Goal: Navigation & Orientation: Find specific page/section

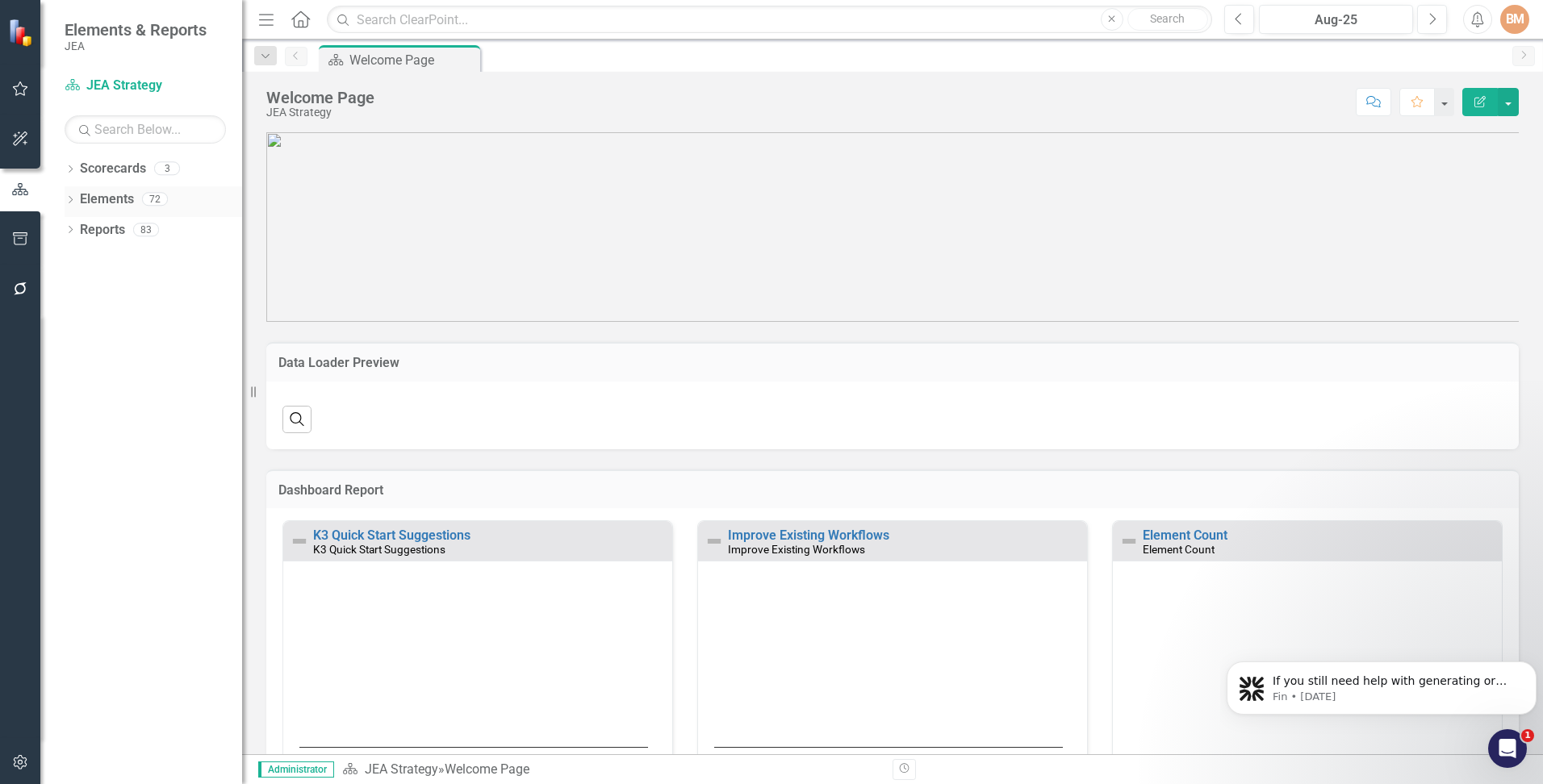
scroll to position [242, 0]
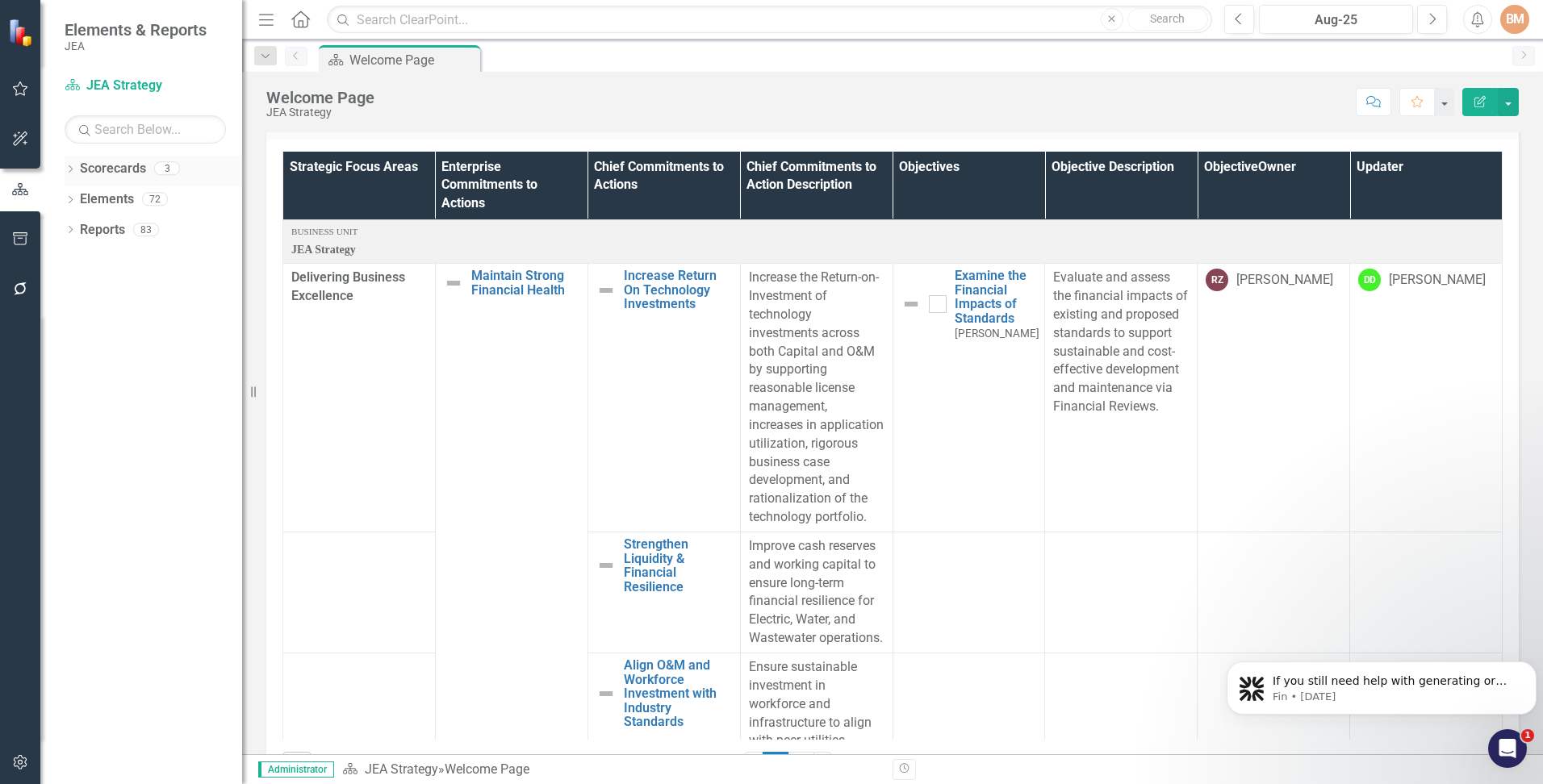
click at [94, 170] on link "Scorecards" at bounding box center [112, 169] width 66 height 18
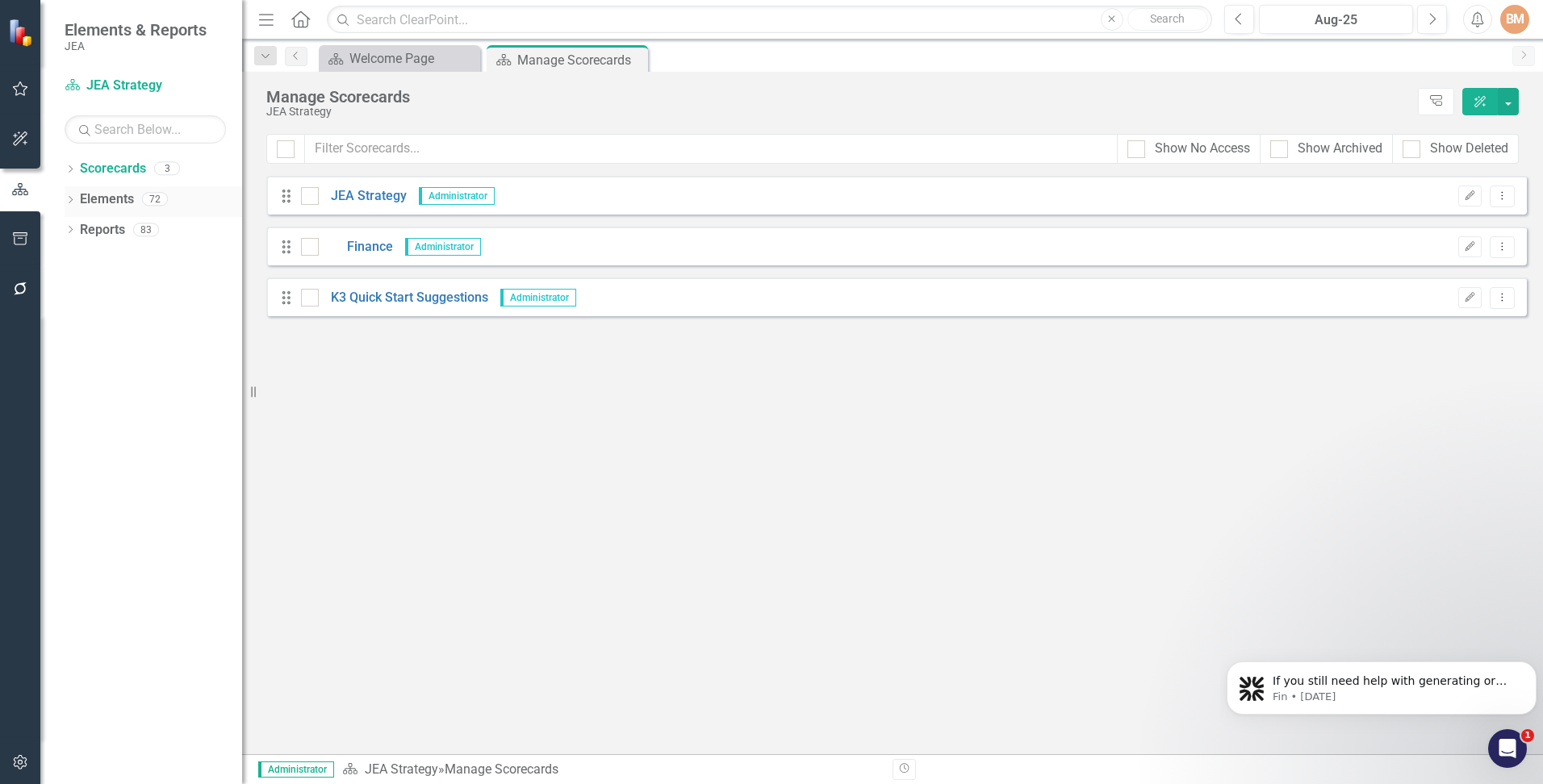
click at [128, 205] on link "Elements" at bounding box center [106, 200] width 54 height 18
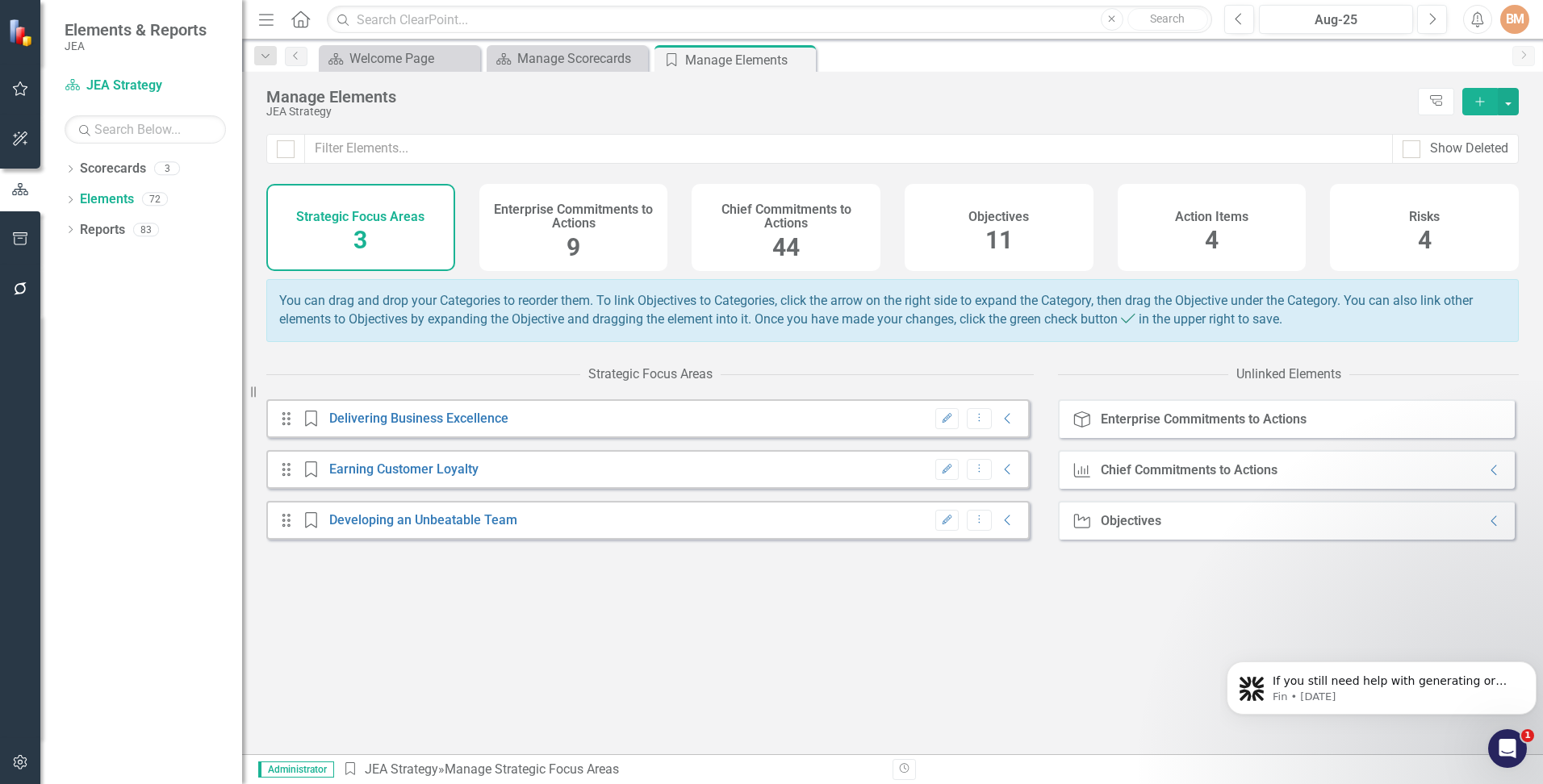
click at [785, 210] on h4 "Chief Commitments to Actions" at bounding box center [786, 216] width 170 height 28
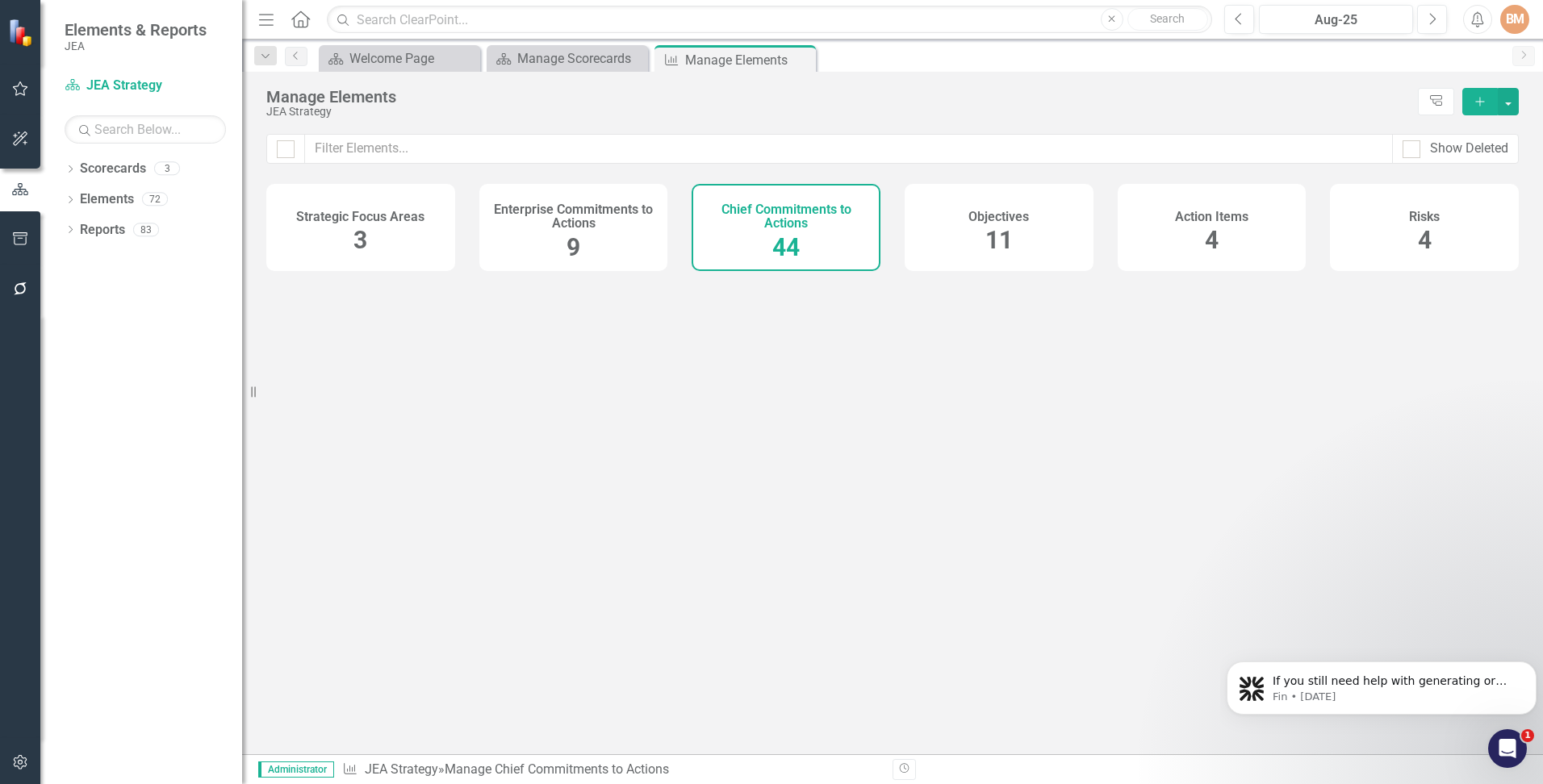
checkbox input "false"
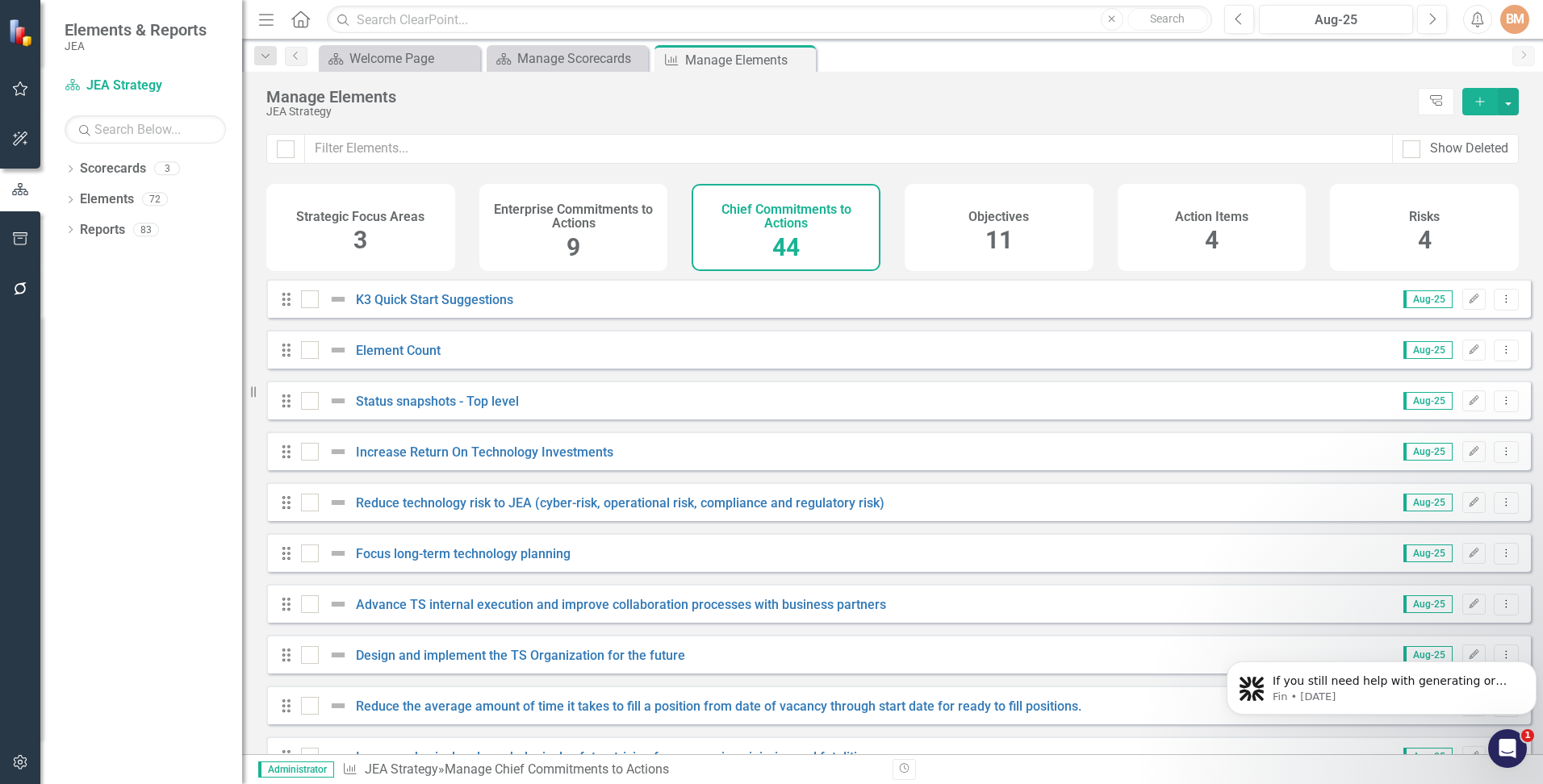
click at [608, 245] on div "Enterprise Commitments to Actions 9" at bounding box center [573, 226] width 189 height 87
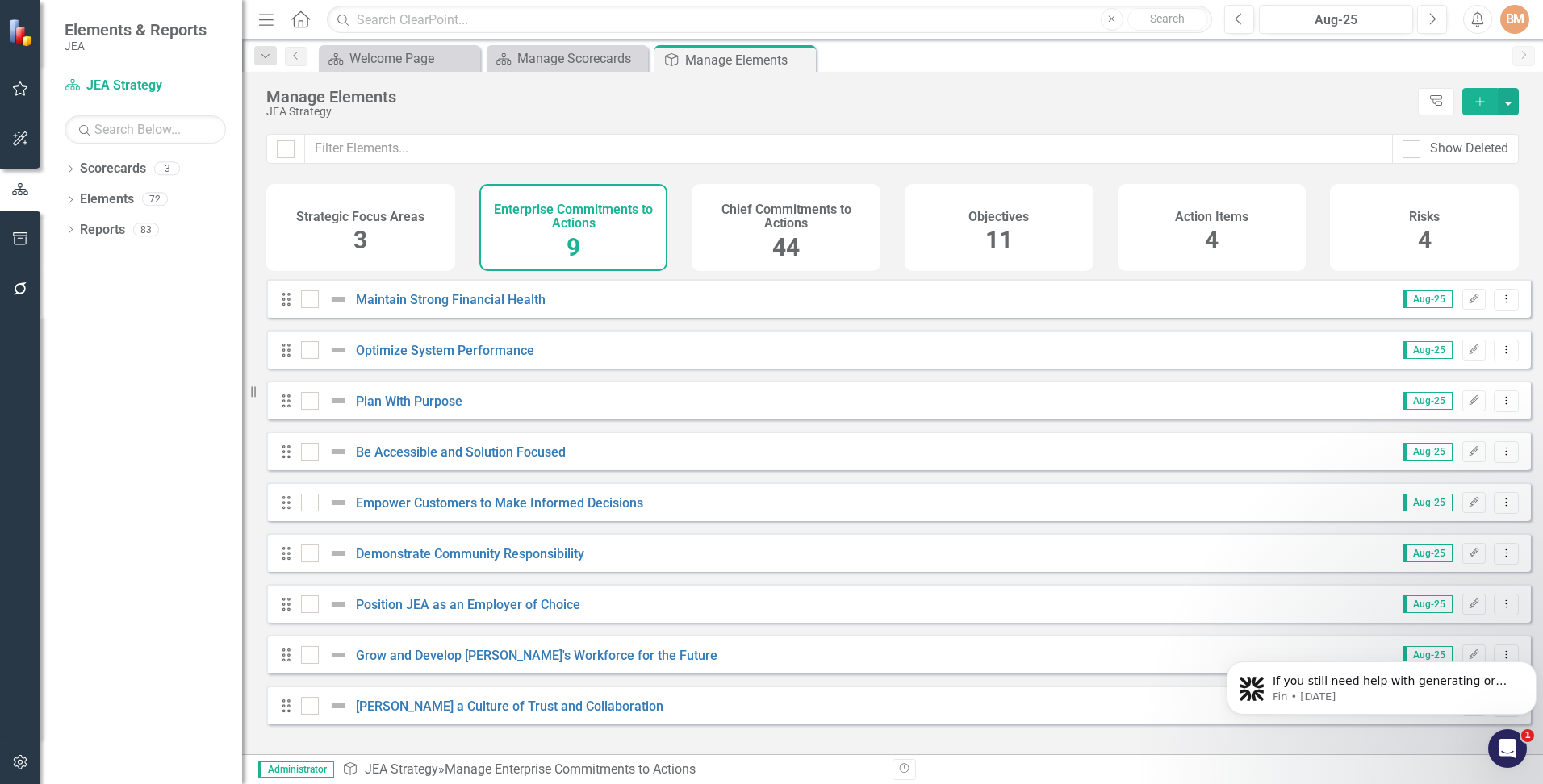
click at [817, 241] on div "Chief Commitments to Actions 44" at bounding box center [785, 226] width 189 height 87
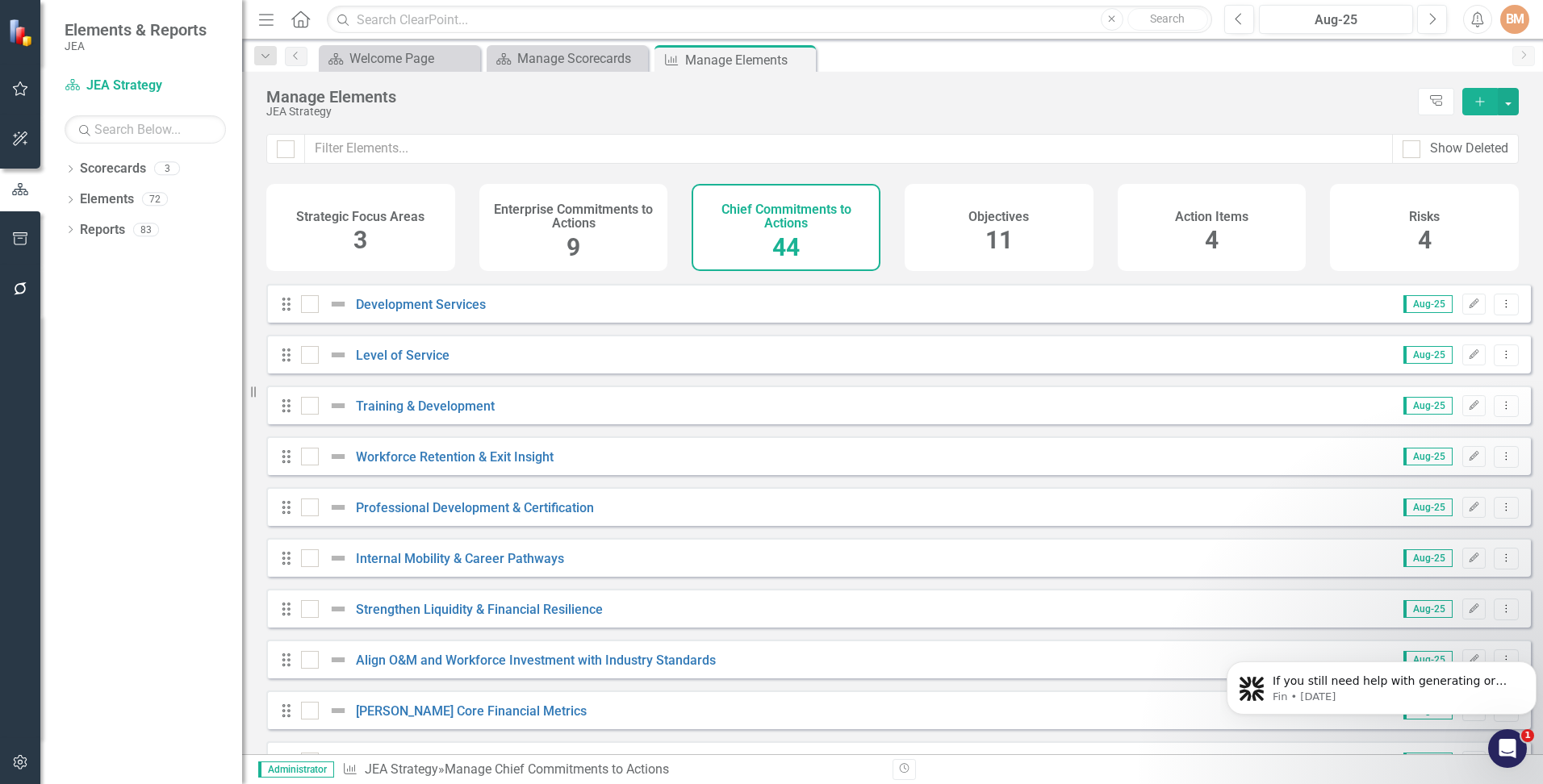
scroll to position [1531, 0]
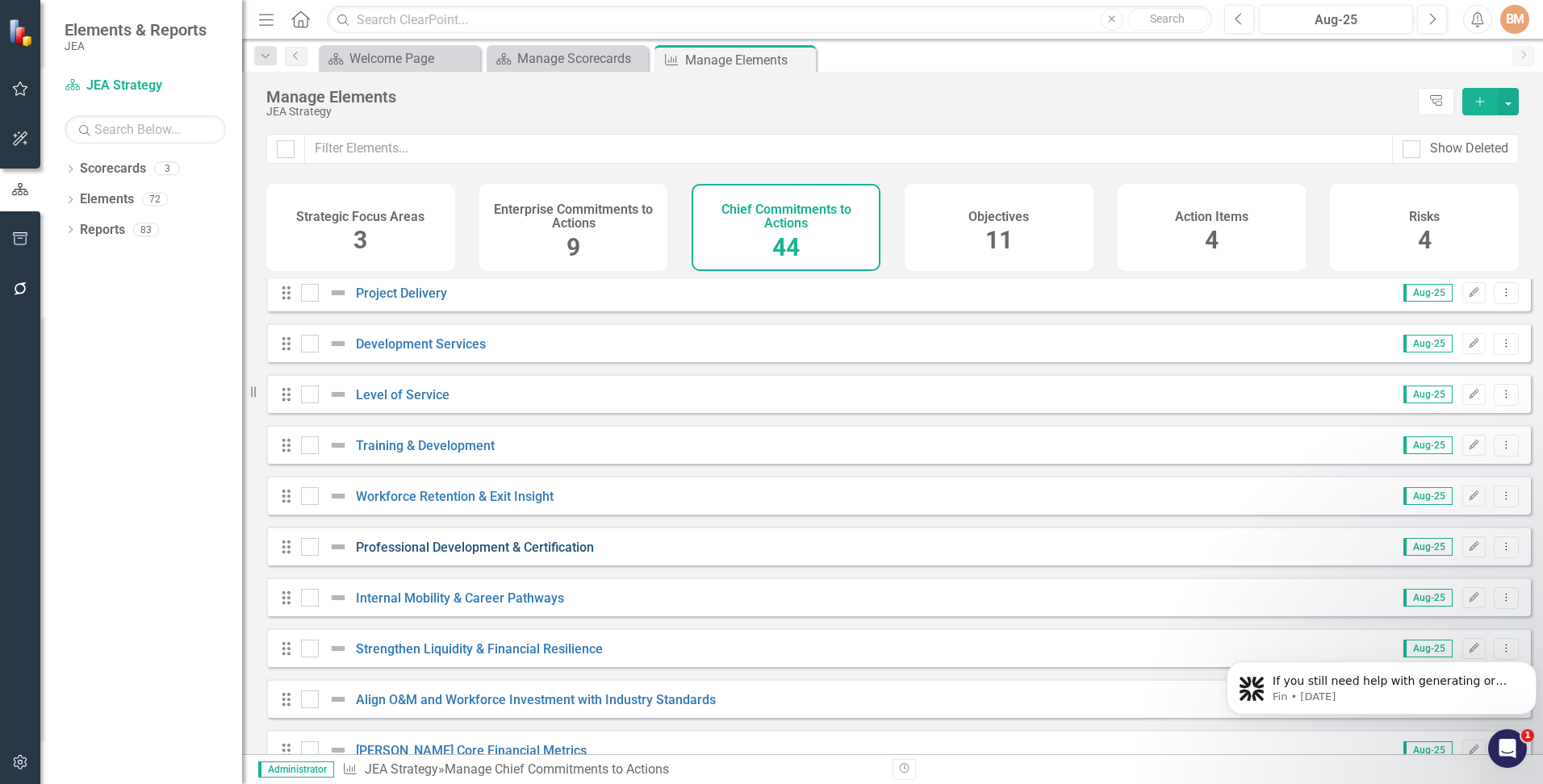
click at [426, 555] on link "Professional Development & Certification" at bounding box center [475, 547] width 238 height 16
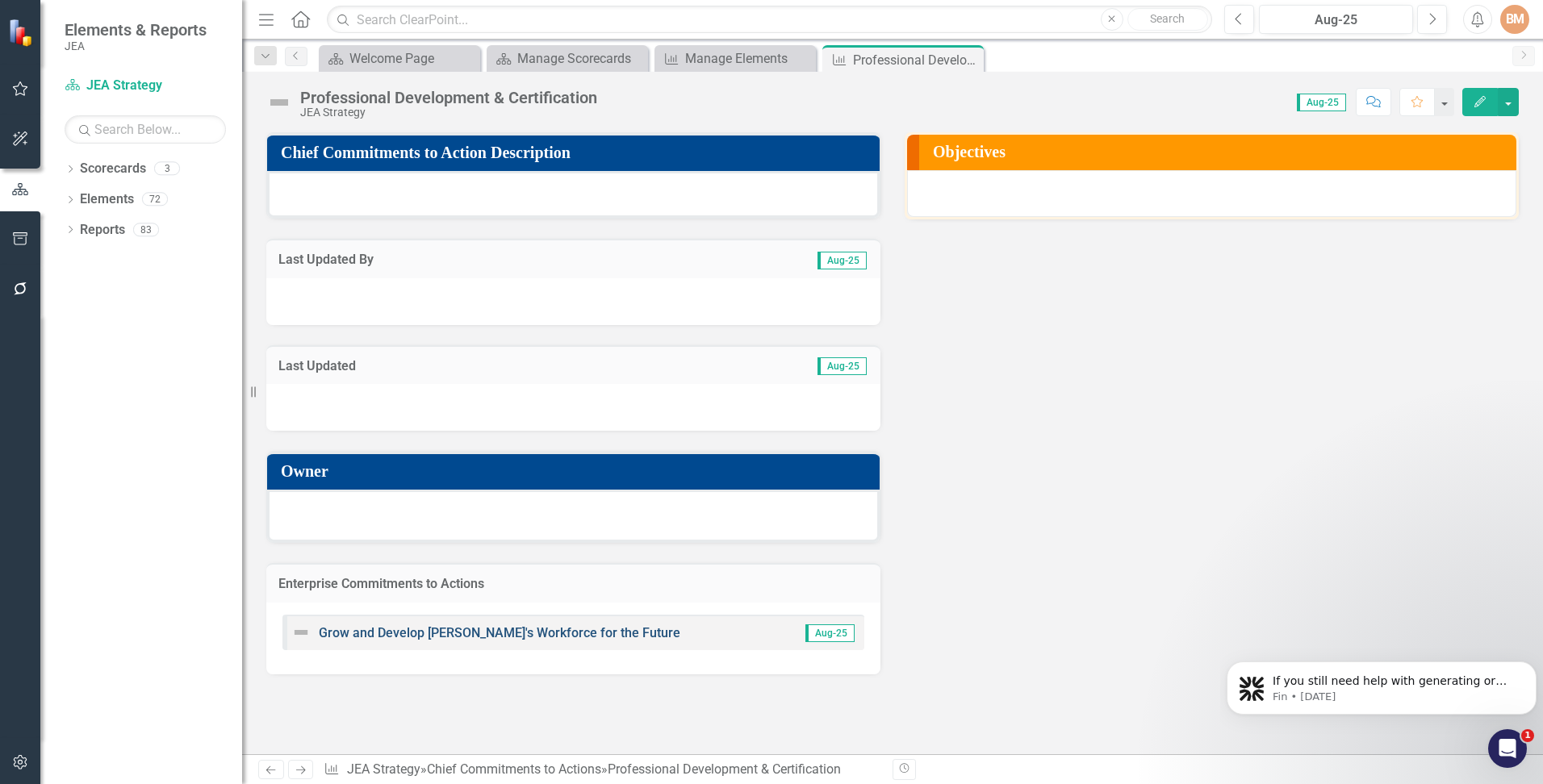
click at [464, 632] on link "Grow and Develop [PERSON_NAME]'s Workforce for the Future" at bounding box center [499, 632] width 362 height 16
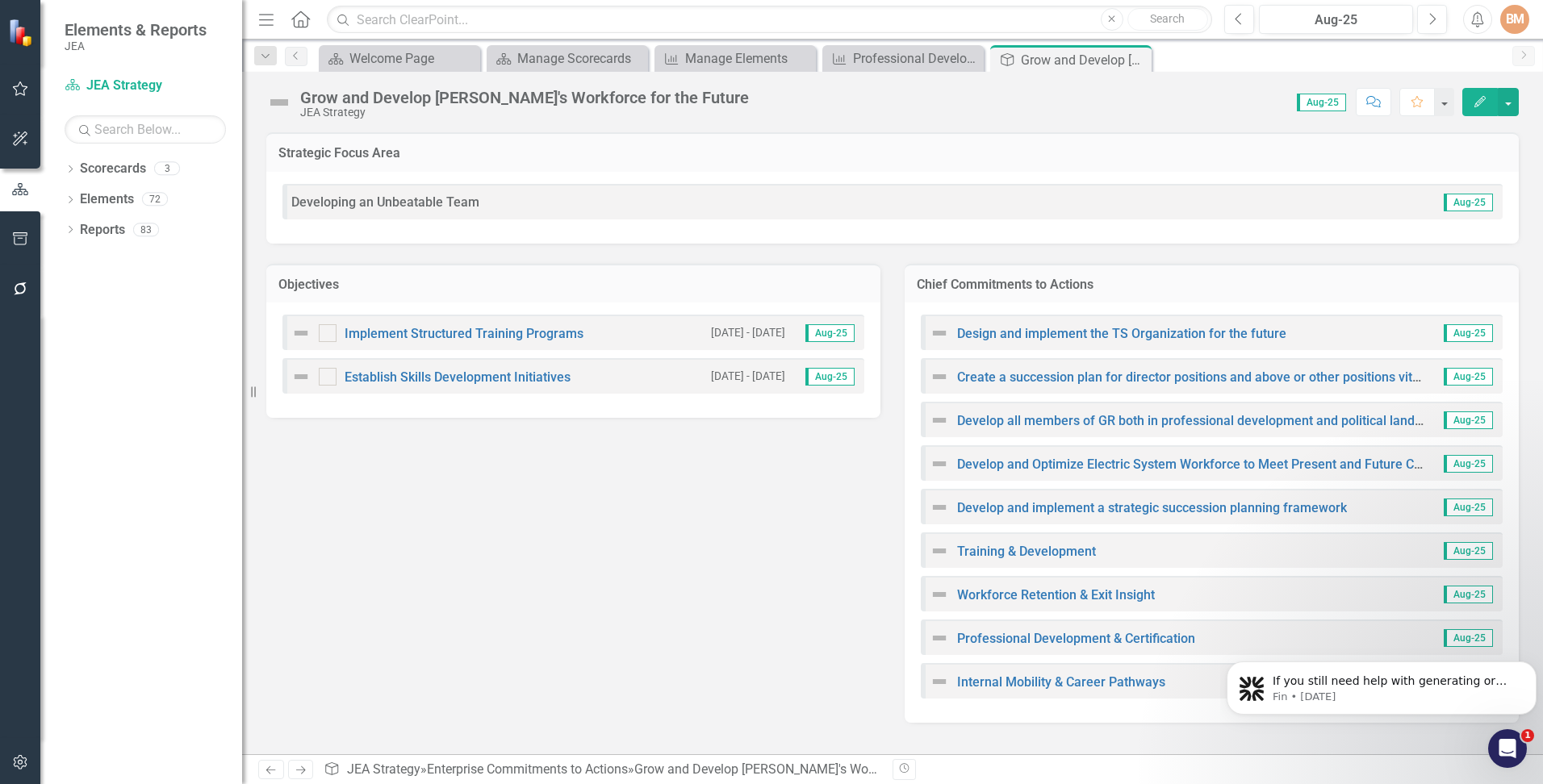
click at [0, 0] on icon "Close" at bounding box center [0, 0] width 0 height 0
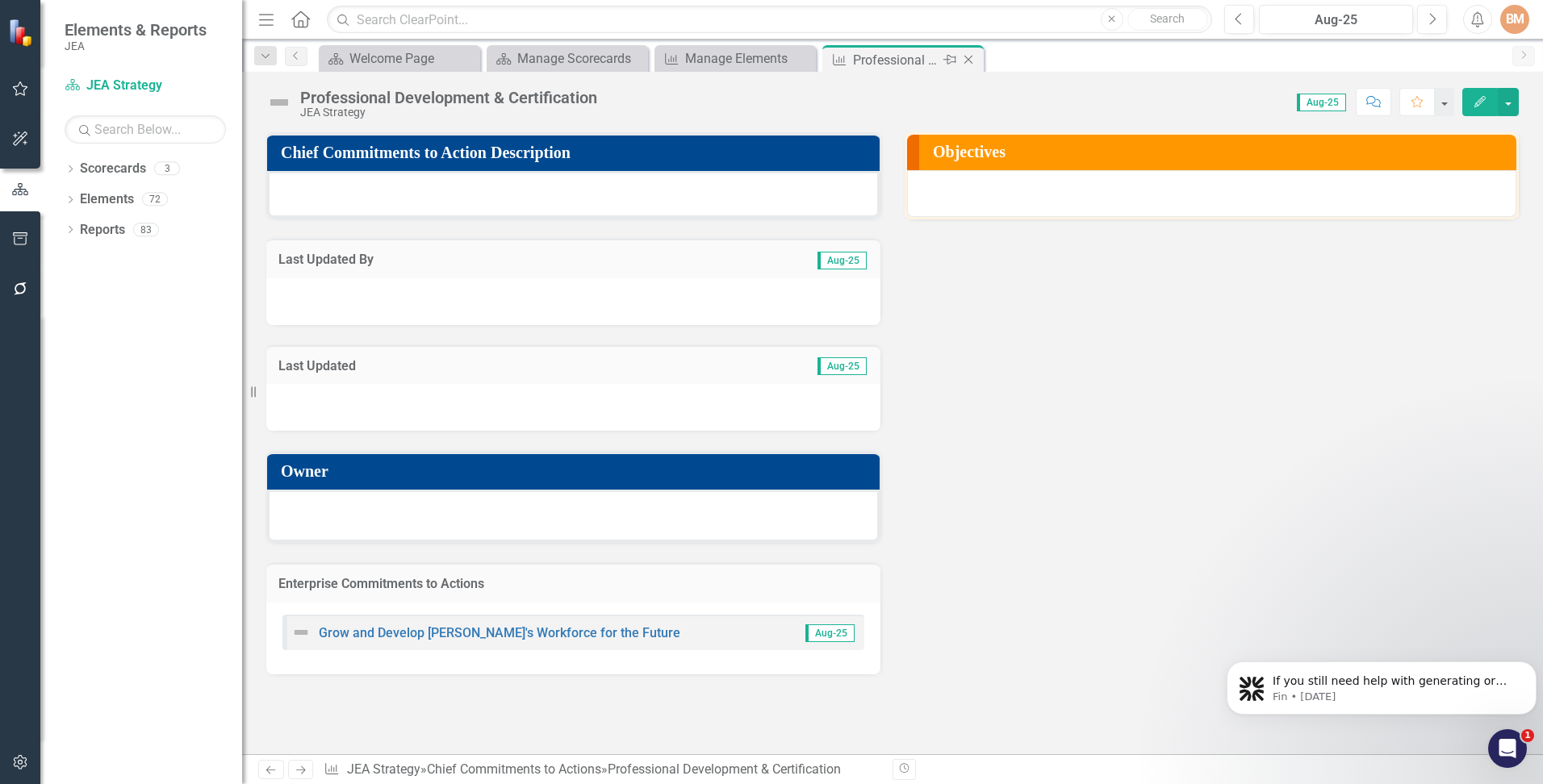
click at [969, 57] on icon "Close" at bounding box center [969, 59] width 16 height 13
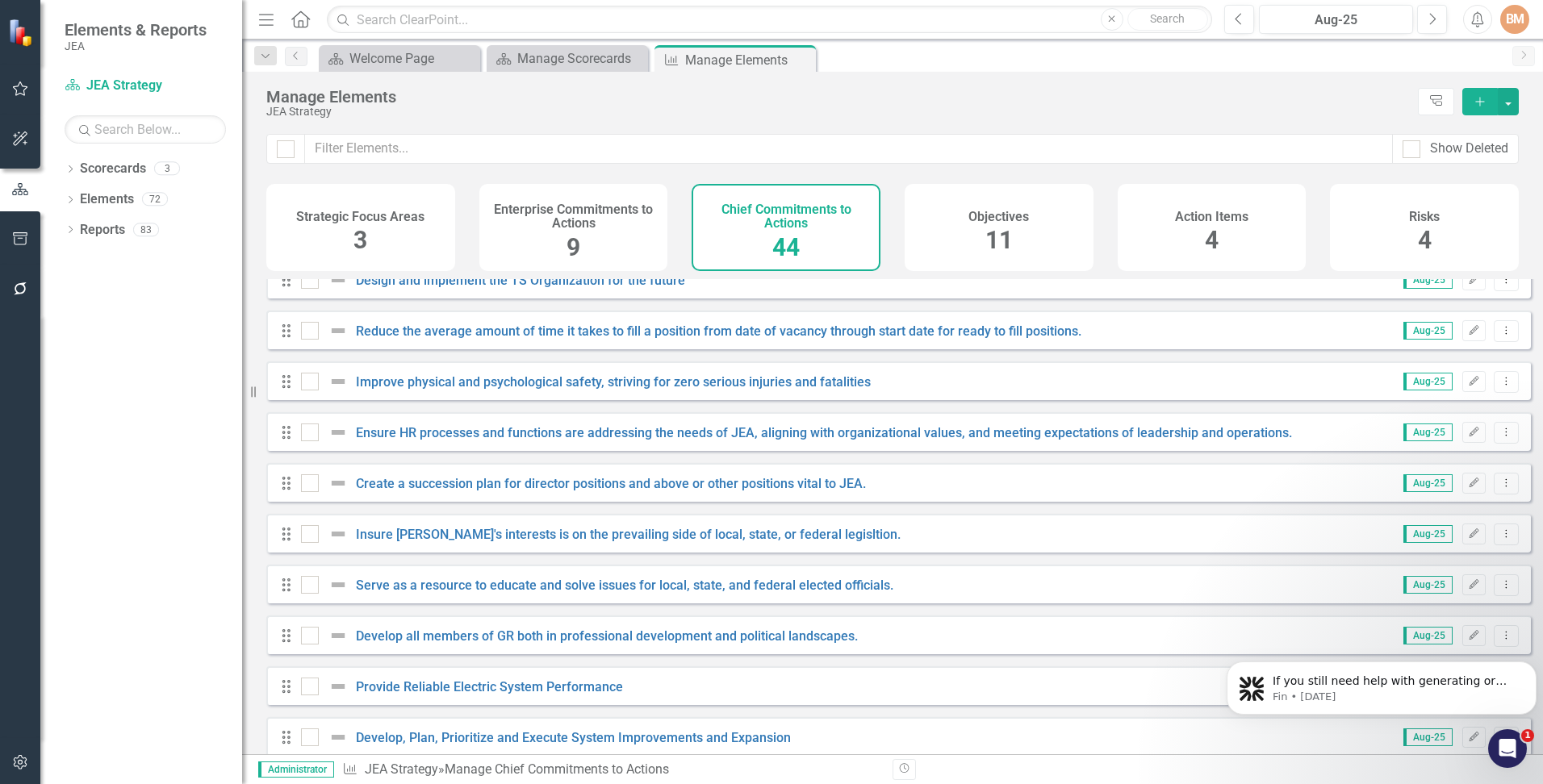
scroll to position [403, 0]
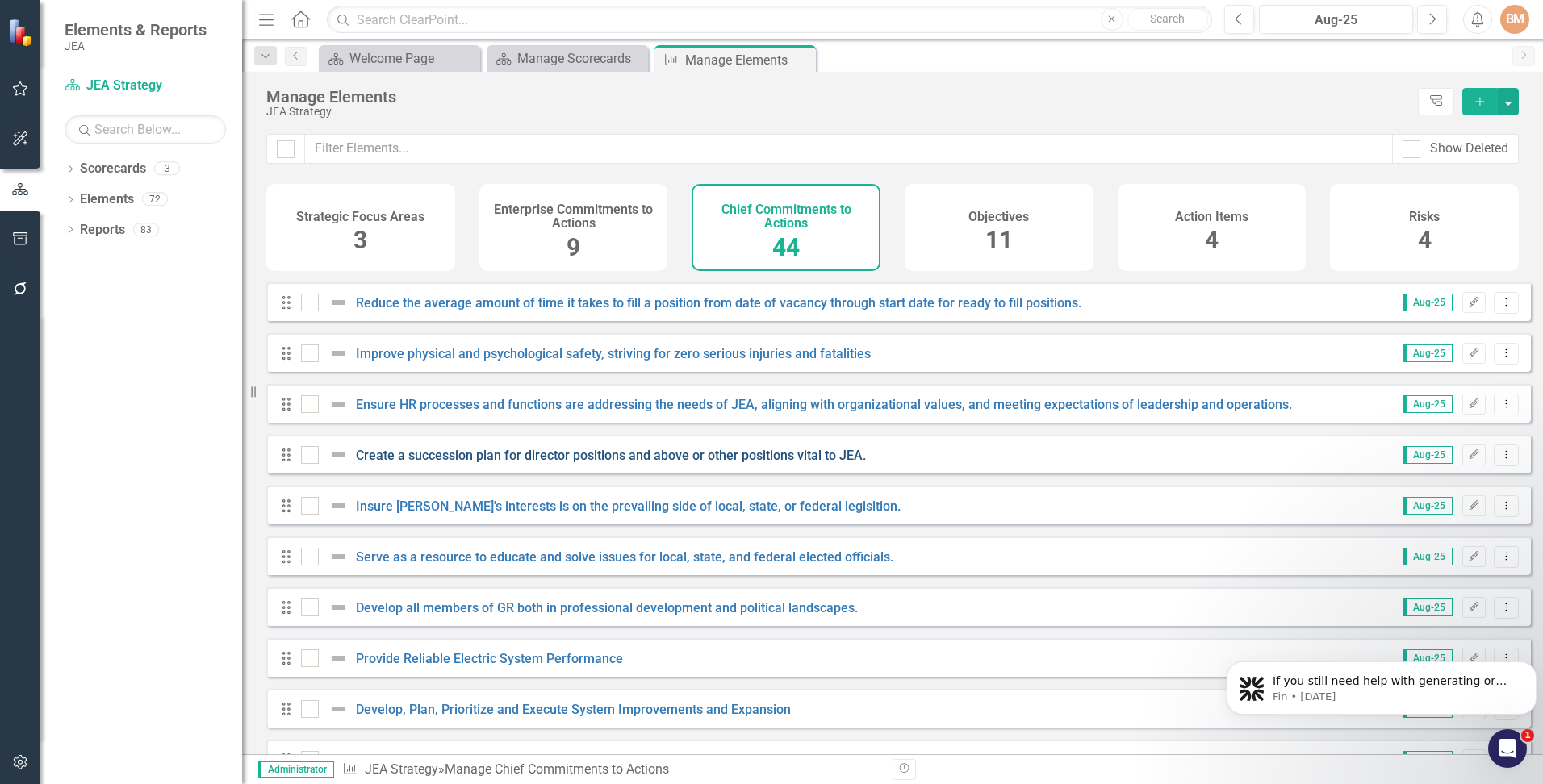
click at [415, 463] on link "Create a succession plan for director positions and above or other positions vi…" at bounding box center [611, 455] width 509 height 16
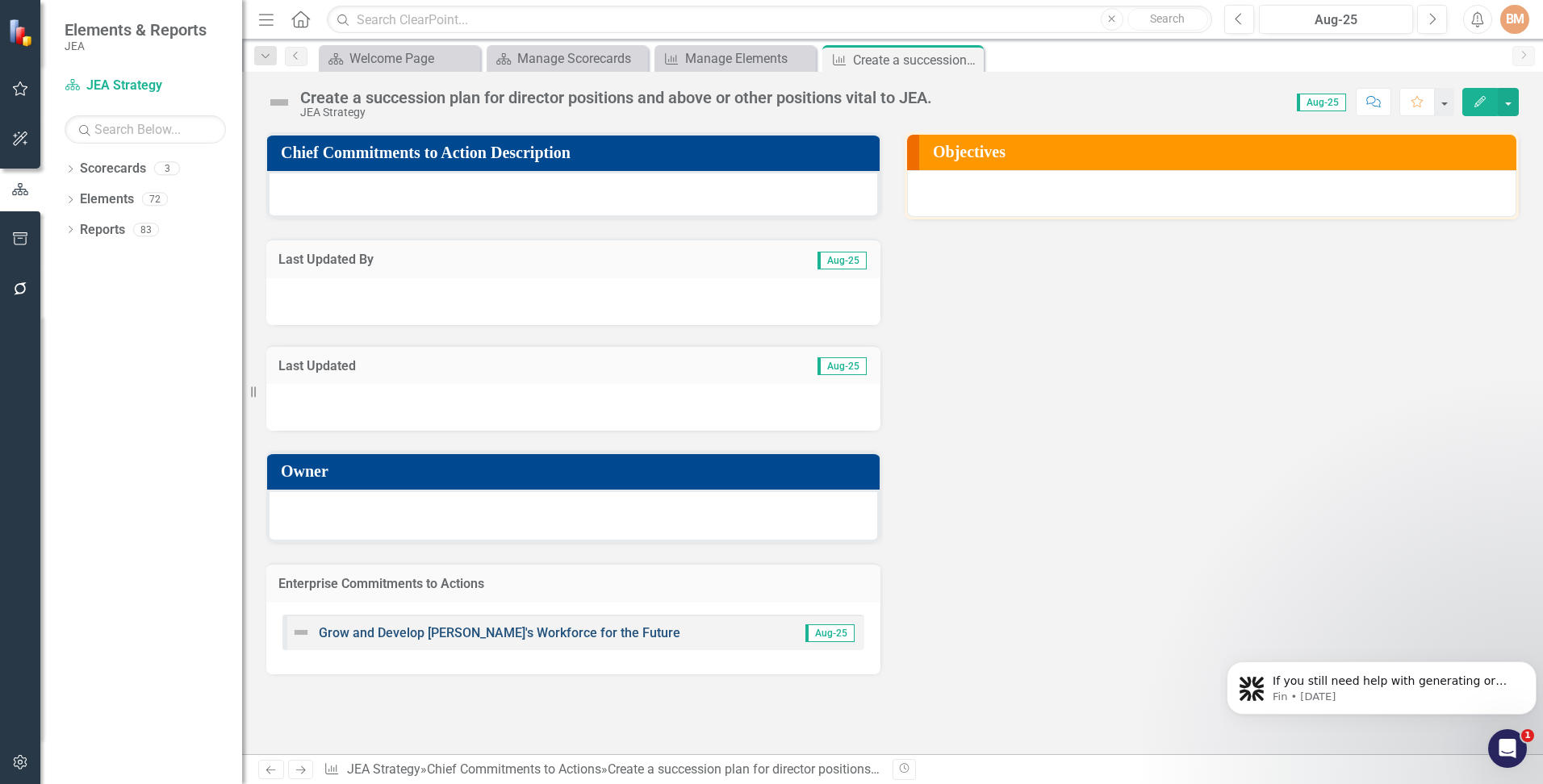
click at [423, 636] on link "Grow and Develop [PERSON_NAME]'s Workforce for the Future" at bounding box center [499, 632] width 362 height 16
